Goal: Information Seeking & Learning: Learn about a topic

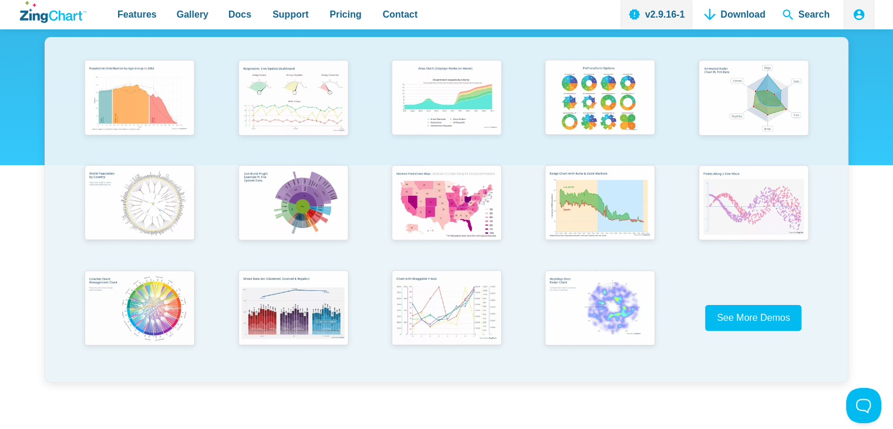
scroll to position [235, 0]
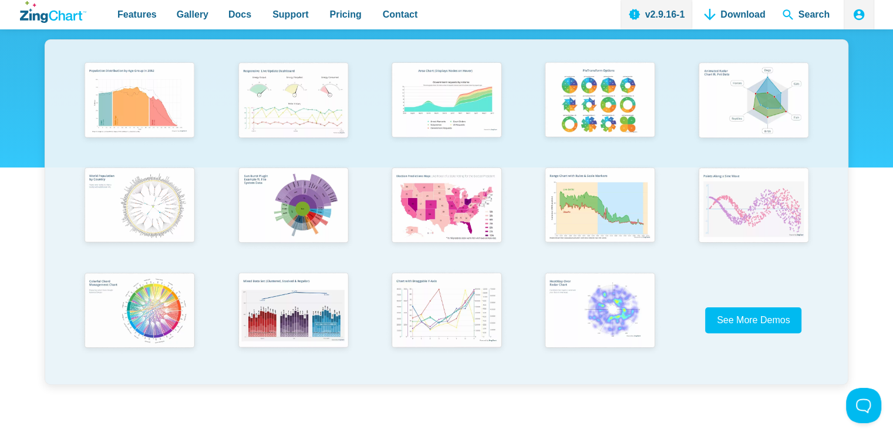
click at [746, 306] on div "App Content" at bounding box center [447, 211] width 804 height 345
click at [739, 319] on span "See More Demos" at bounding box center [748, 320] width 73 height 10
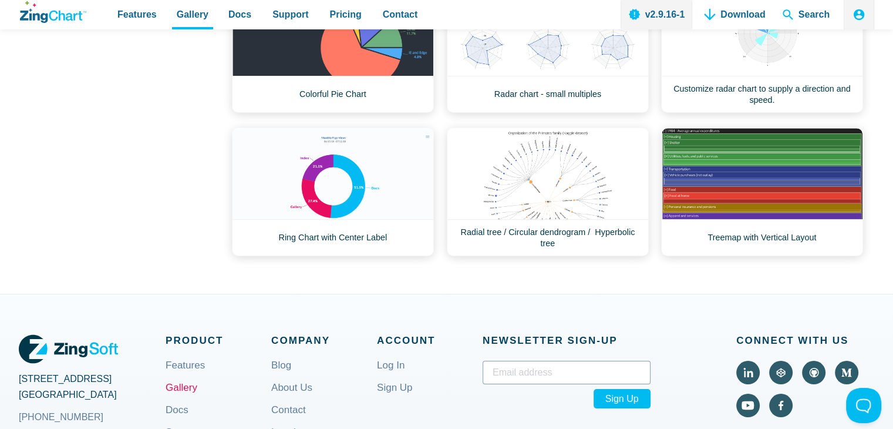
scroll to position [587, 0]
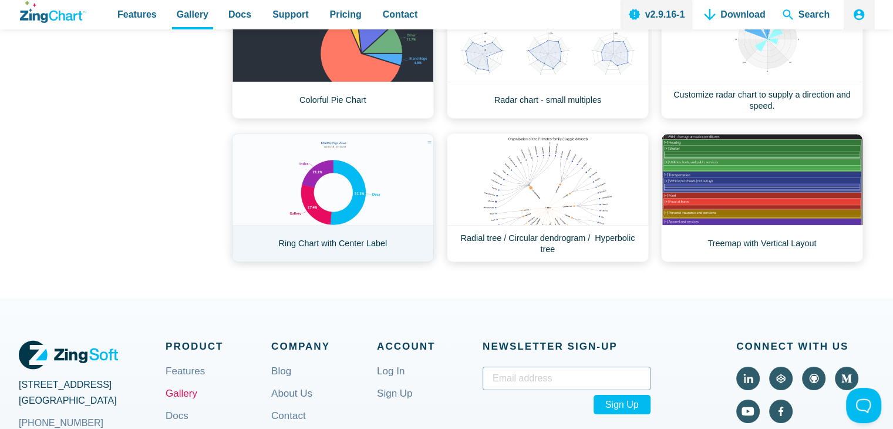
click at [360, 160] on link "Ring Chart with Center Label" at bounding box center [333, 197] width 202 height 129
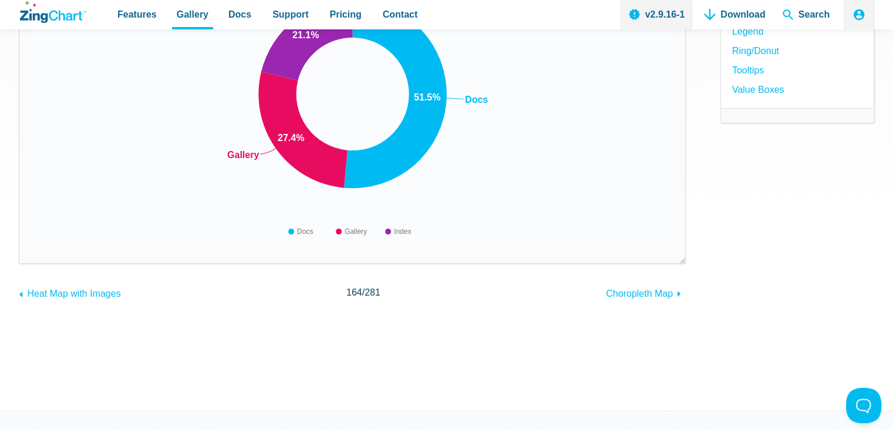
scroll to position [59, 0]
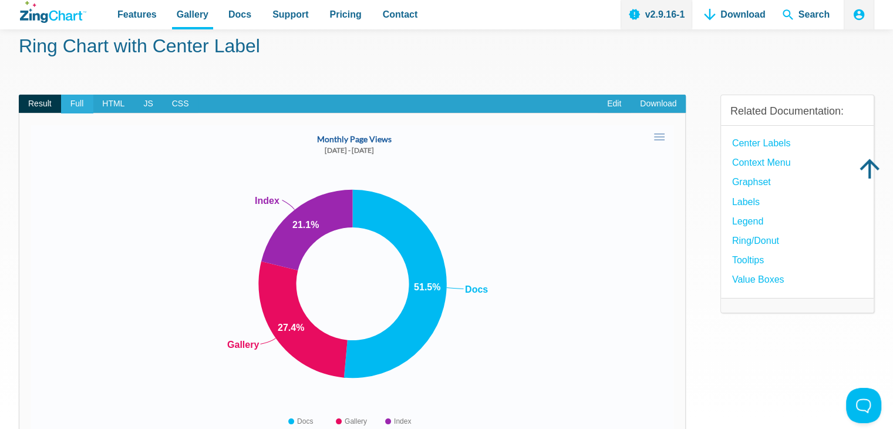
click at [76, 104] on span "Full" at bounding box center [77, 104] width 32 height 19
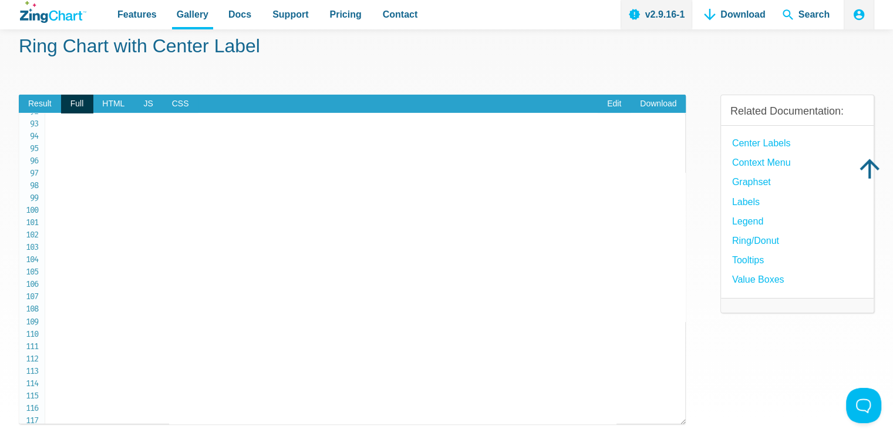
scroll to position [1064, 0]
click at [151, 102] on span "JS" at bounding box center [148, 104] width 28 height 19
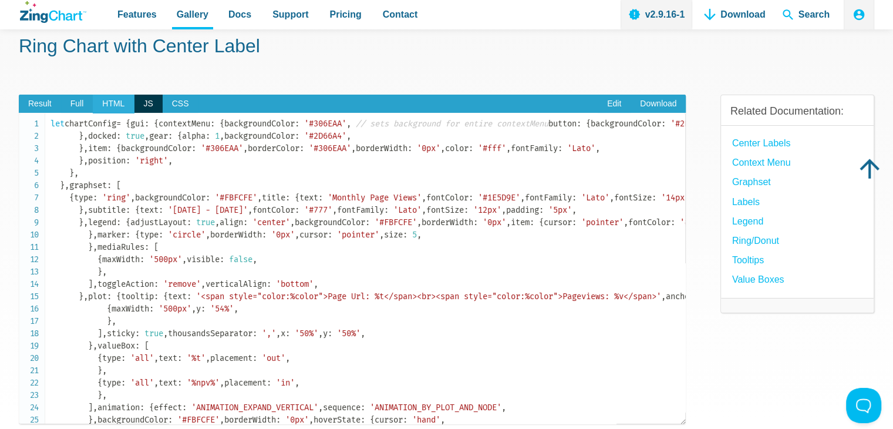
click at [121, 105] on span "HTML" at bounding box center [113, 104] width 41 height 19
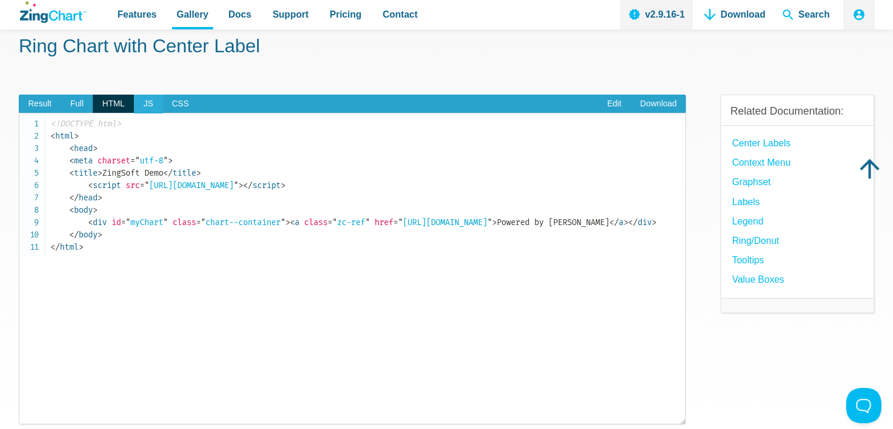
click at [150, 105] on span "JS" at bounding box center [148, 104] width 28 height 19
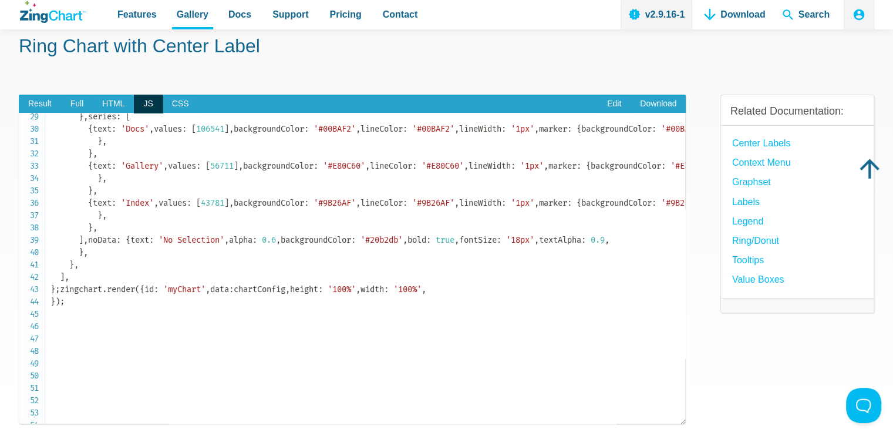
scroll to position [646, 0]
